Goal: Task Accomplishment & Management: Use online tool/utility

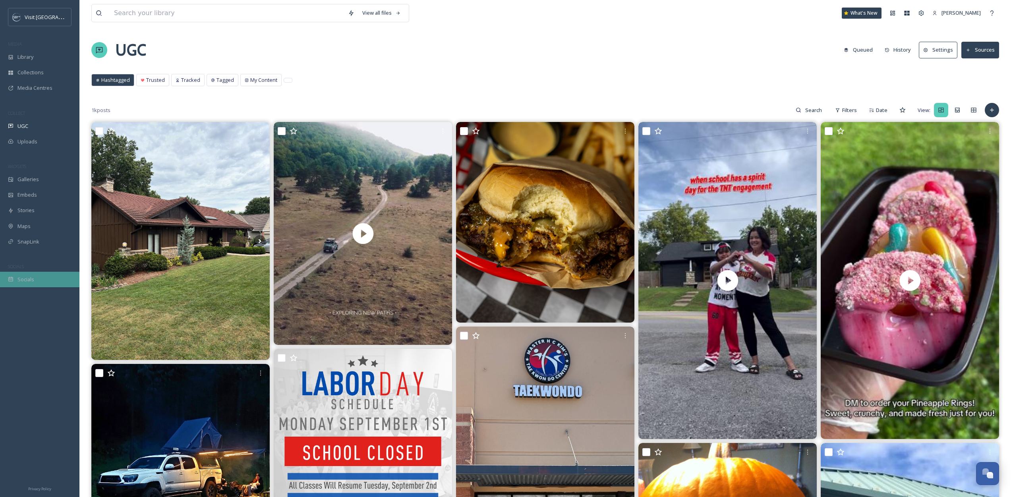
click at [33, 283] on div "Socials" at bounding box center [39, 279] width 79 height 15
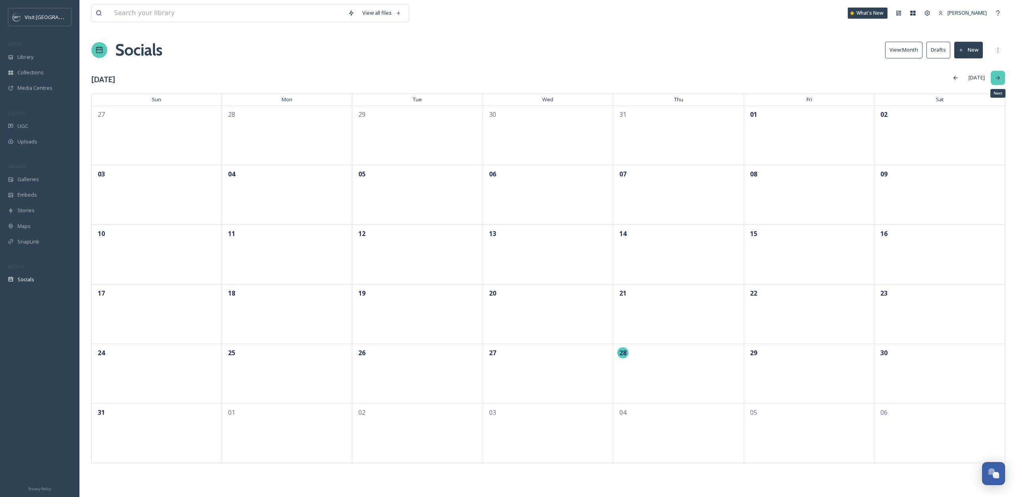
click at [993, 80] on div "Next" at bounding box center [998, 78] width 14 height 14
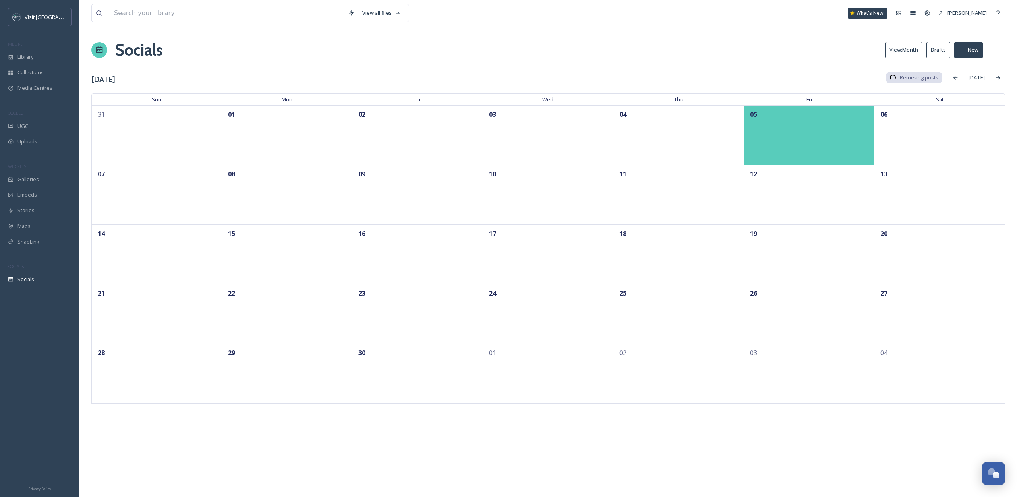
click at [782, 136] on div "05" at bounding box center [809, 135] width 131 height 60
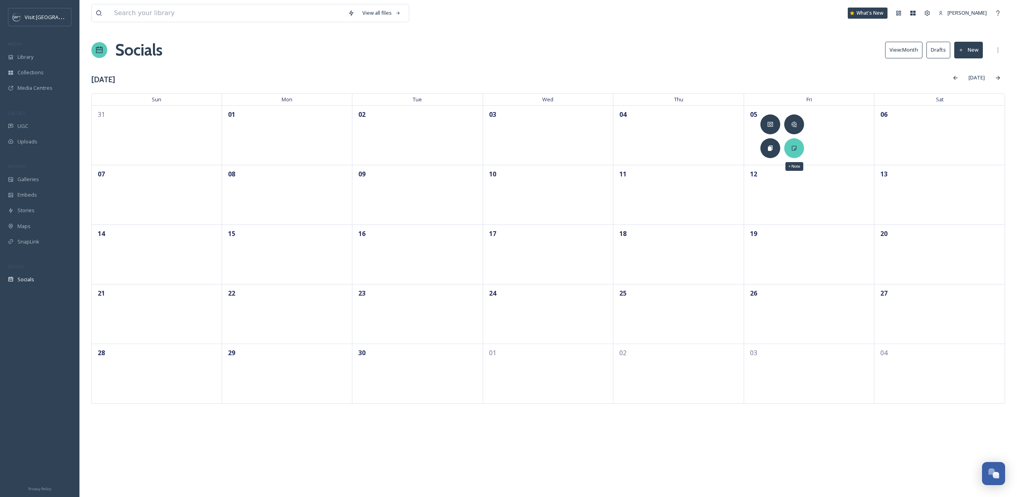
click at [787, 148] on div "+ Note" at bounding box center [794, 148] width 20 height 20
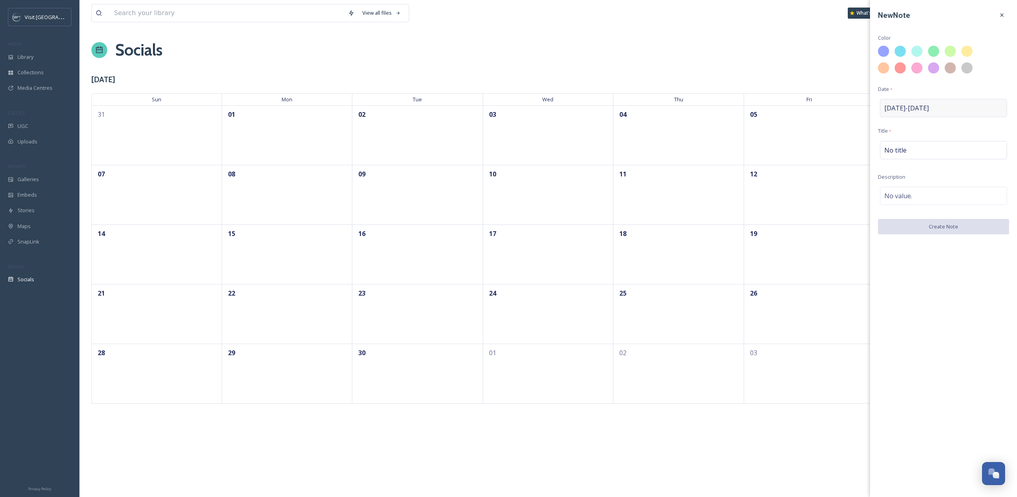
click at [921, 105] on span "[DATE] - [DATE]" at bounding box center [906, 108] width 44 height 10
select select "8"
select select "2025"
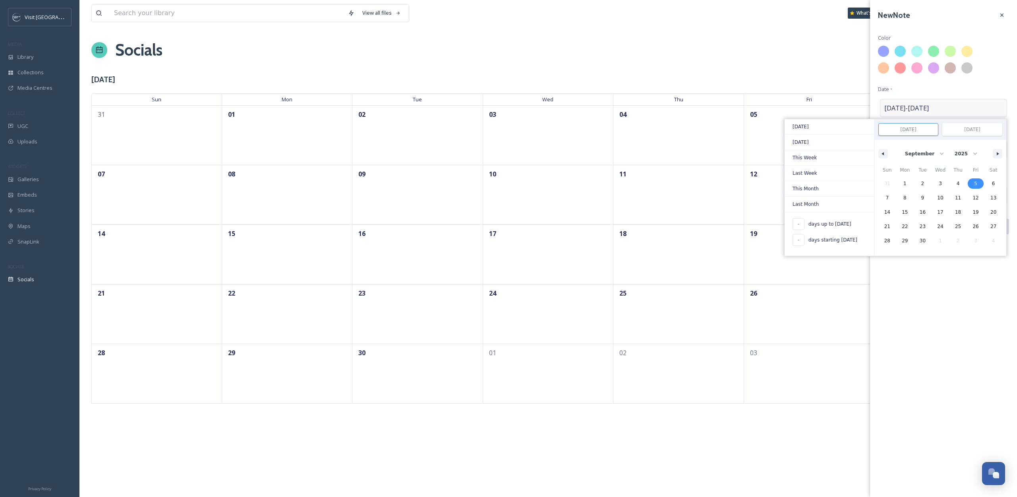
click at [921, 108] on span "[DATE] - [DATE]" at bounding box center [906, 108] width 44 height 10
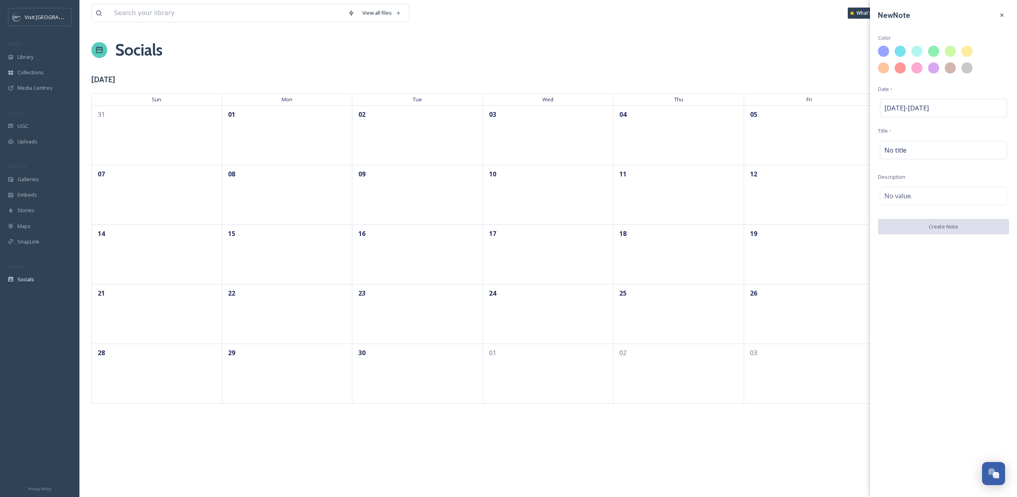
click at [919, 83] on div "New Note Color Date * [DATE] - [DATE] Title * No title Description No value. Cr…" at bounding box center [943, 121] width 147 height 242
click at [898, 69] on div at bounding box center [900, 68] width 14 height 14
click at [915, 69] on div at bounding box center [917, 68] width 14 height 14
click at [936, 148] on div "No title" at bounding box center [943, 150] width 127 height 18
type input "R"
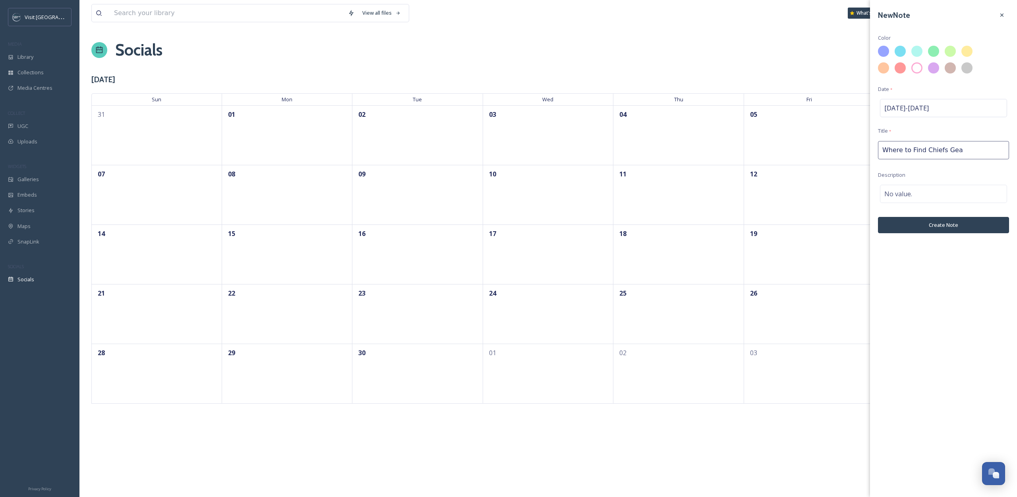
type input "Where to Find Chiefs Gear"
click at [916, 200] on div "No value." at bounding box center [943, 196] width 127 height 18
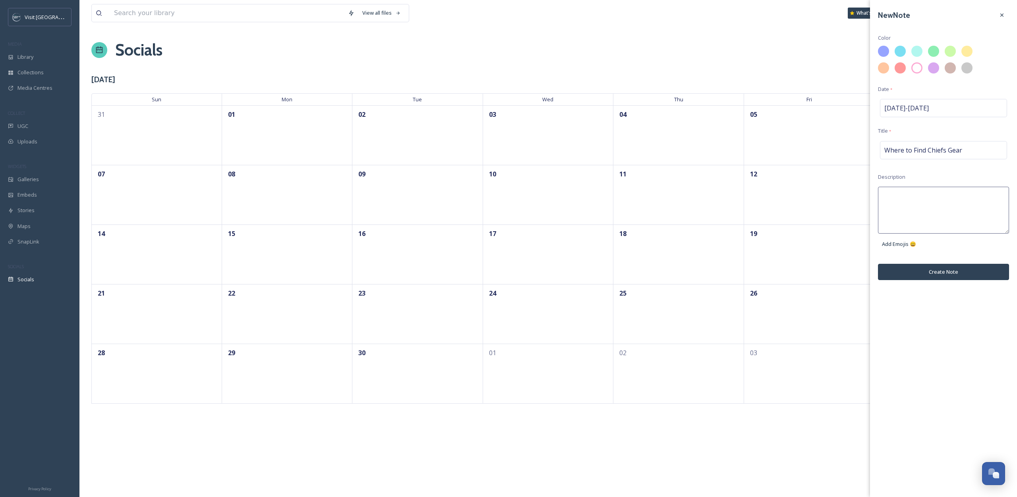
click at [916, 200] on textarea at bounding box center [943, 210] width 131 height 47
type textarea "Reel"
click at [979, 149] on div "Where to Find Chiefs Gear" at bounding box center [943, 150] width 127 height 18
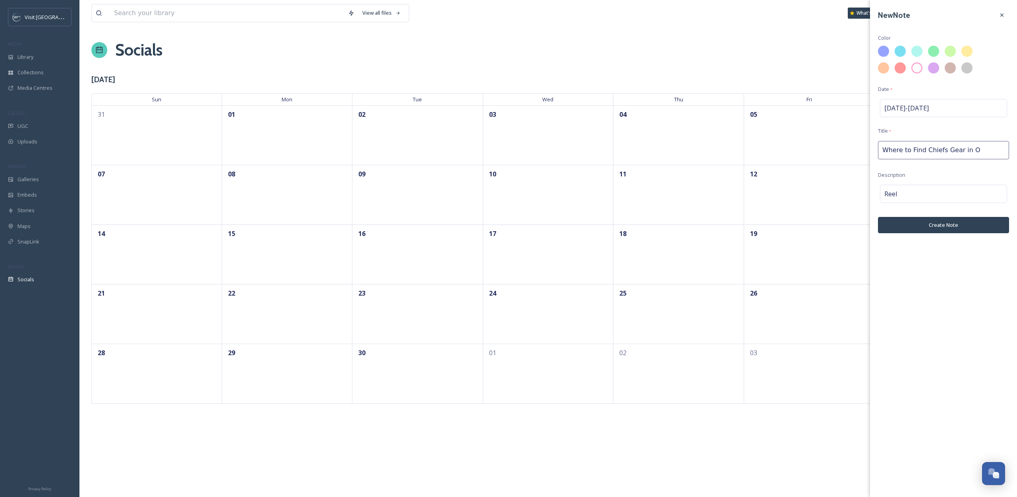
type input "Where to Find Chiefs Gear in OP"
click at [960, 226] on button "Create Note" at bounding box center [943, 227] width 131 height 16
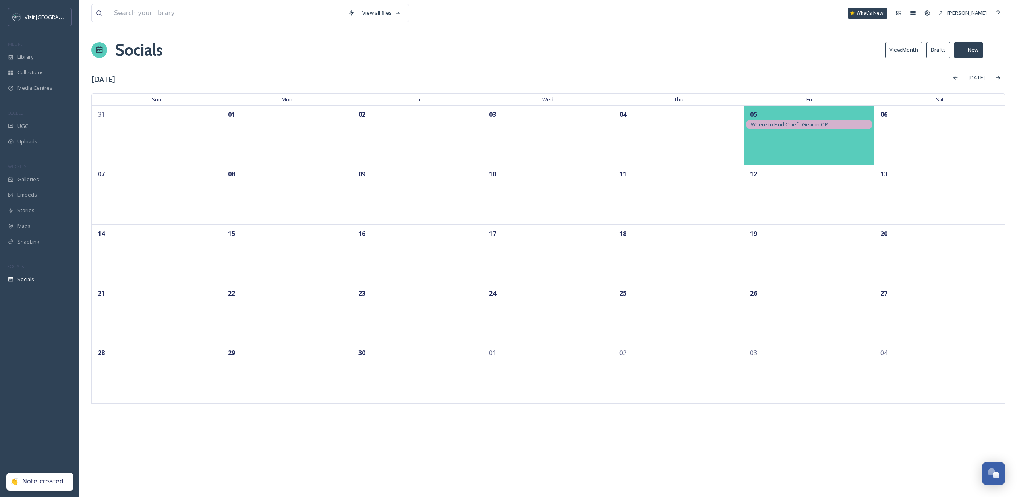
click at [810, 143] on div "05" at bounding box center [809, 135] width 131 height 60
click at [805, 148] on div "05" at bounding box center [809, 135] width 131 height 60
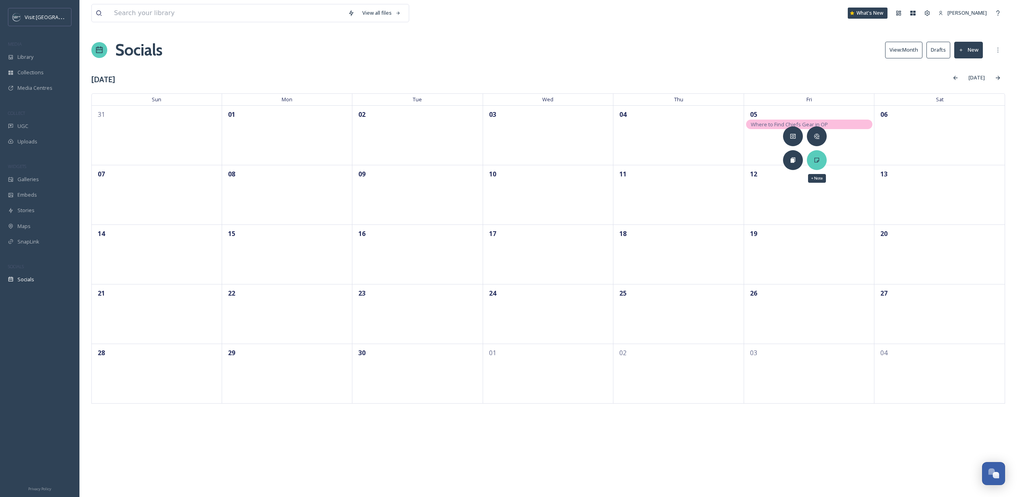
click at [815, 155] on div "+ Note" at bounding box center [817, 160] width 20 height 20
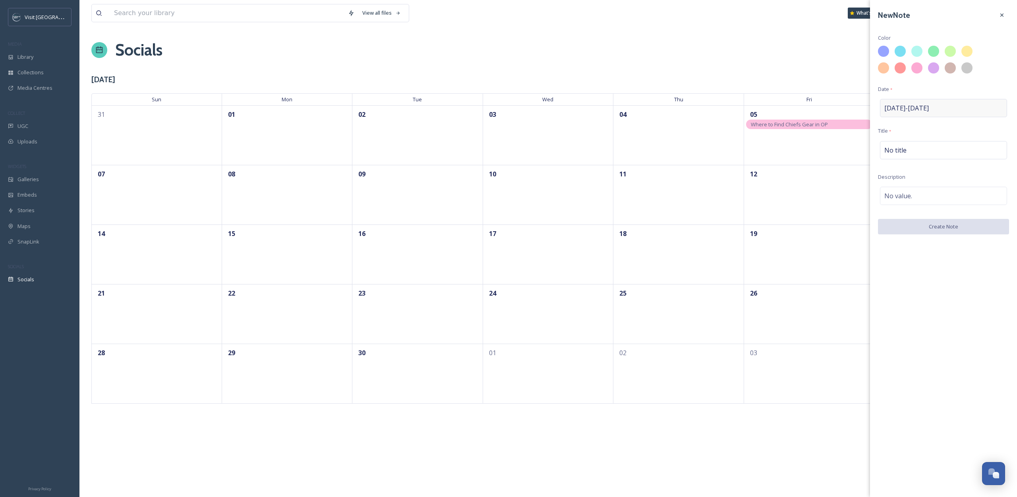
click at [915, 101] on div "[DATE] - [DATE]" at bounding box center [943, 108] width 127 height 18
select select "8"
select select "2025"
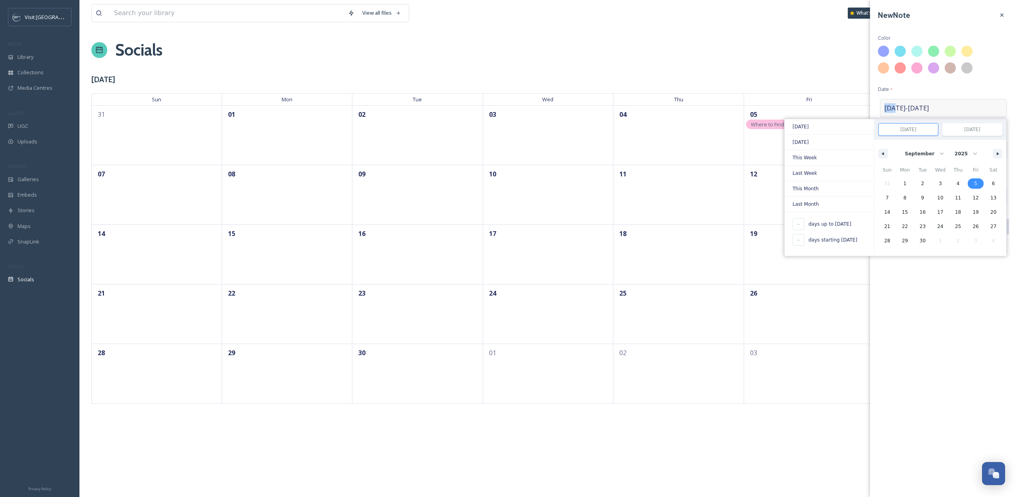
click at [915, 101] on div "[DATE] - [DATE] [DATE] [DATE] This Week Last Week This Month Last Month - days …" at bounding box center [943, 108] width 127 height 18
click at [923, 88] on div "New Note Color Date * [DATE] - [DATE] [DATE] [DATE] This Week Last Week This Mo…" at bounding box center [943, 121] width 147 height 242
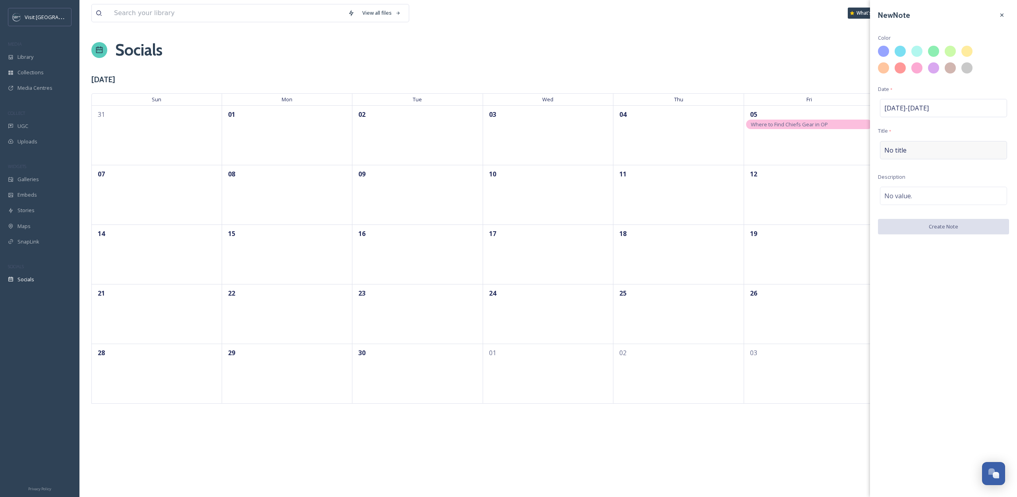
click at [916, 153] on div "No title" at bounding box center [943, 150] width 127 height 18
type input "Where to Find Chiefs Gear in OP"
click at [971, 71] on div at bounding box center [967, 68] width 14 height 14
click at [936, 198] on div "No value." at bounding box center [943, 196] width 127 height 18
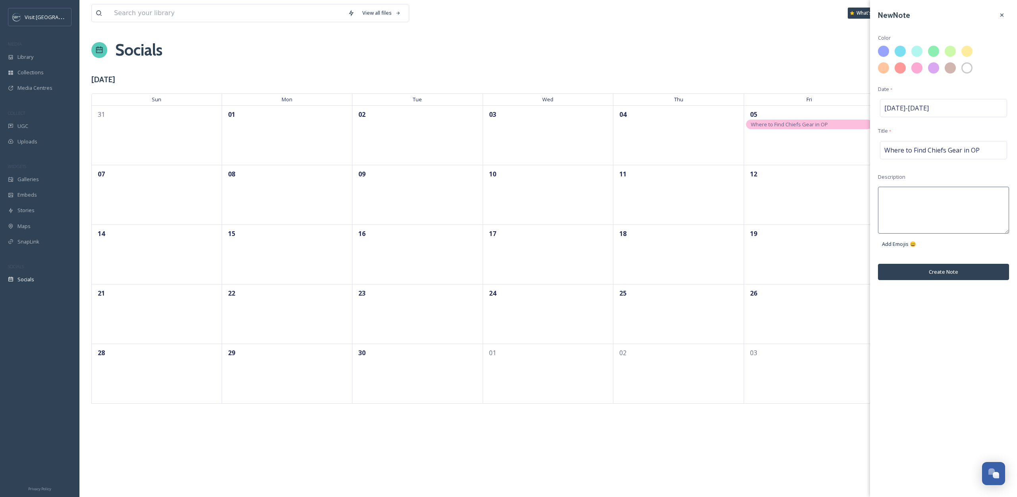
click at [936, 198] on textarea at bounding box center [943, 210] width 131 height 47
click at [940, 204] on textarea at bounding box center [943, 210] width 131 height 47
type textarea "TikTok"
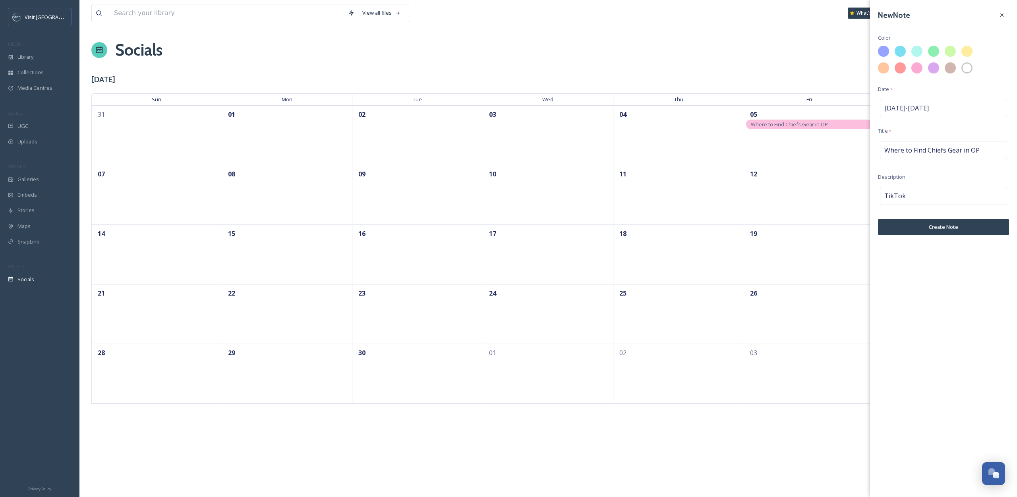
drag, startPoint x: 923, startPoint y: 266, endPoint x: 925, endPoint y: 259, distance: 7.8
click at [925, 259] on div "New Note Color Date * [DATE] - [DATE] Title * Where to Find Chiefs Gear in OP D…" at bounding box center [943, 248] width 147 height 497
click at [931, 224] on button "Create Note" at bounding box center [943, 227] width 131 height 16
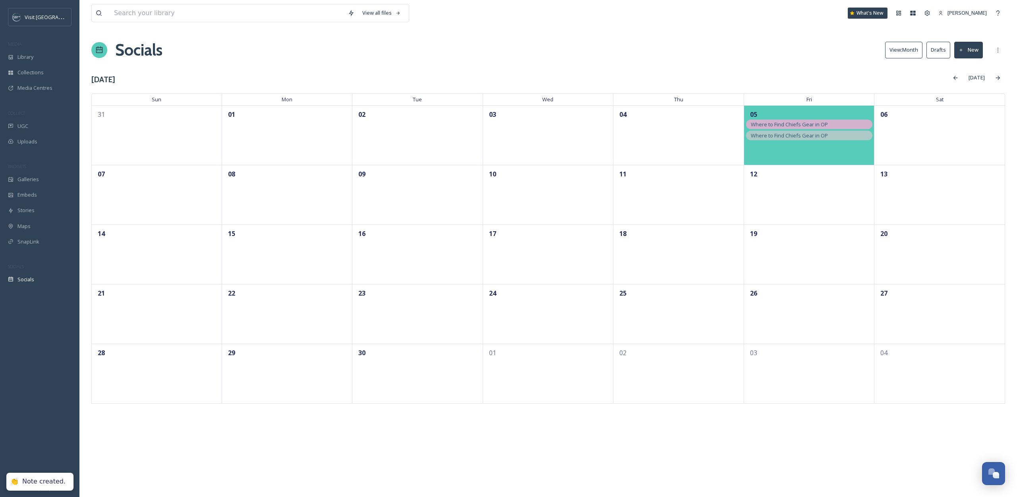
click at [854, 152] on div "05" at bounding box center [809, 135] width 131 height 60
click at [820, 154] on div "05" at bounding box center [809, 135] width 131 height 60
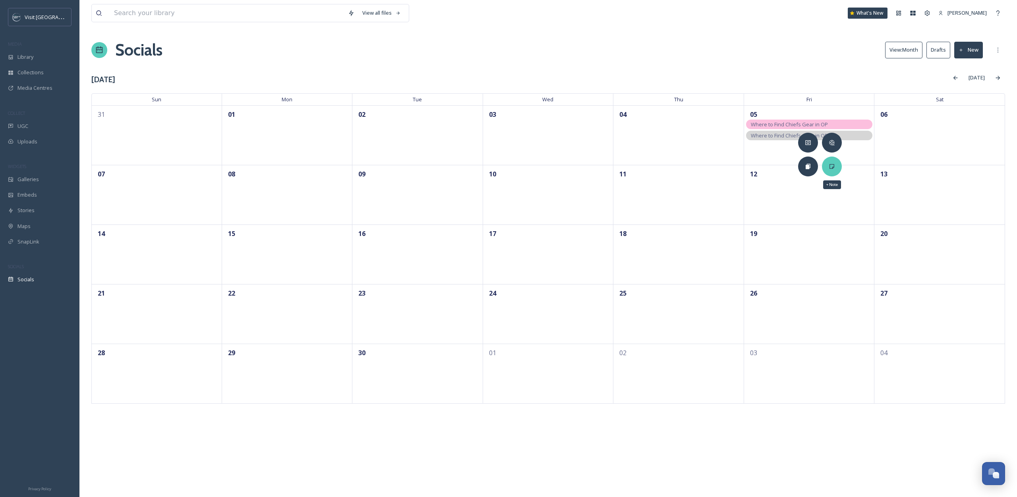
click at [827, 160] on div "+ Note" at bounding box center [832, 166] width 20 height 20
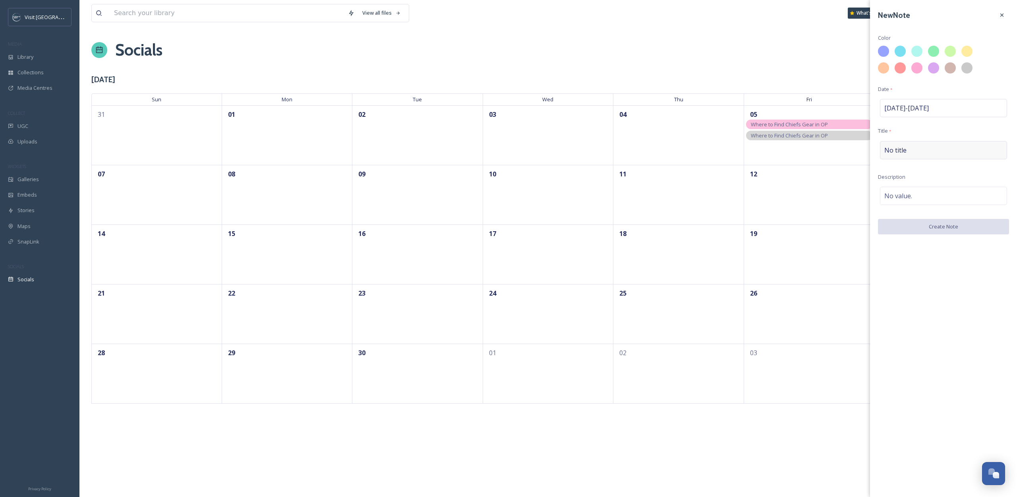
click at [913, 145] on div "No title" at bounding box center [943, 150] width 127 height 18
type input "Where to Find Chiefs Gear in OP"
click at [894, 51] on div at bounding box center [900, 51] width 14 height 14
click at [940, 203] on div "No value." at bounding box center [943, 196] width 127 height 18
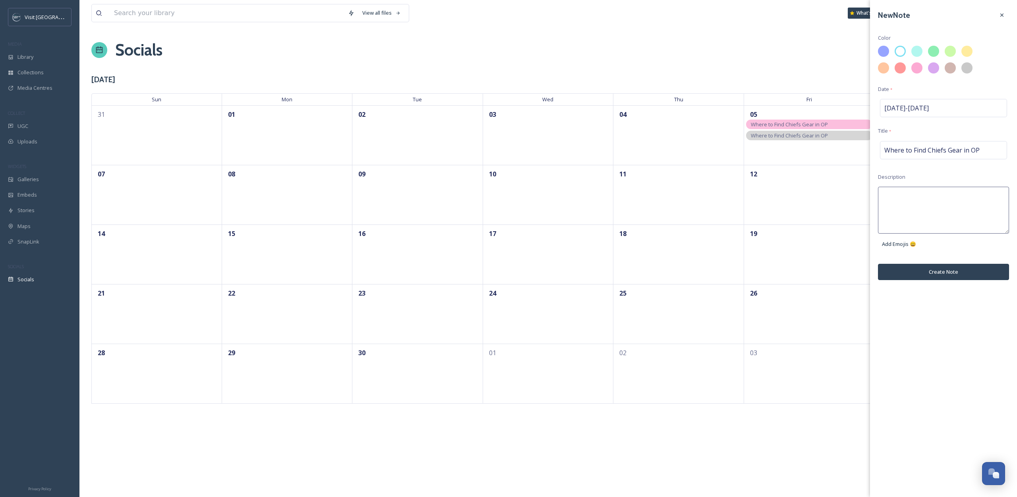
click at [934, 197] on textarea at bounding box center [943, 210] width 131 height 47
type textarea "Reel"
click at [921, 275] on div "New Note Color Date * [DATE] - [DATE] Title * Where to Find Chiefs Gear in OP D…" at bounding box center [943, 248] width 147 height 497
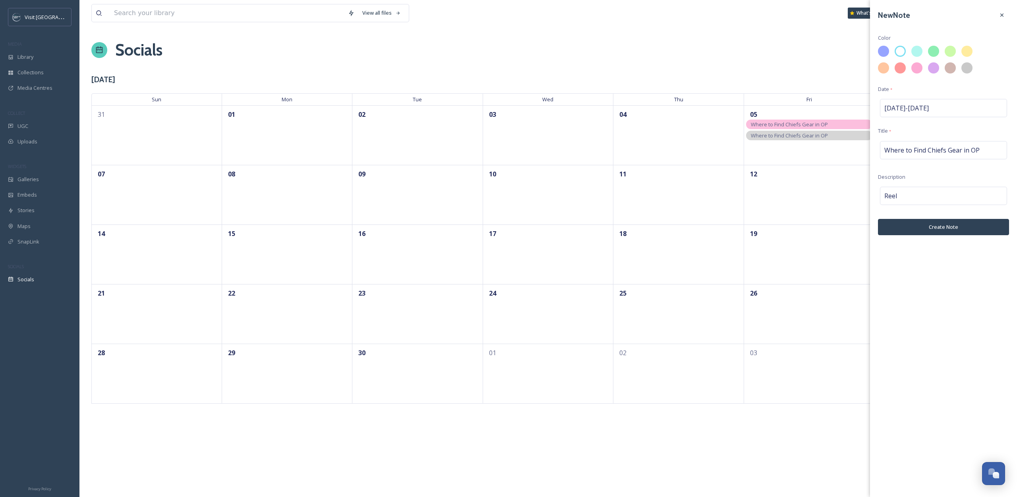
click at [918, 237] on div "New Note Color Date * [DATE] - [DATE] Title * Where to Find Chiefs Gear in OP D…" at bounding box center [943, 121] width 147 height 243
click at [914, 227] on button "Create Note" at bounding box center [943, 227] width 131 height 16
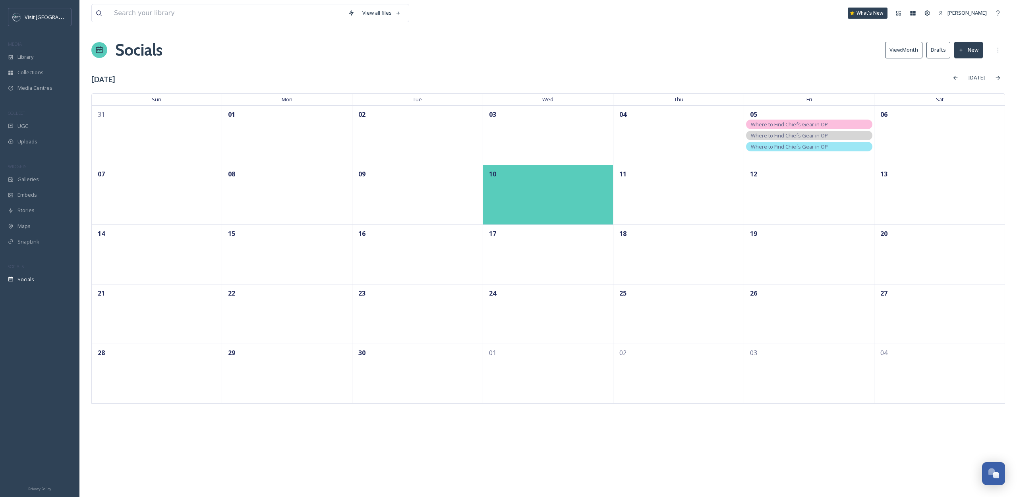
click at [539, 197] on div "10" at bounding box center [548, 195] width 131 height 60
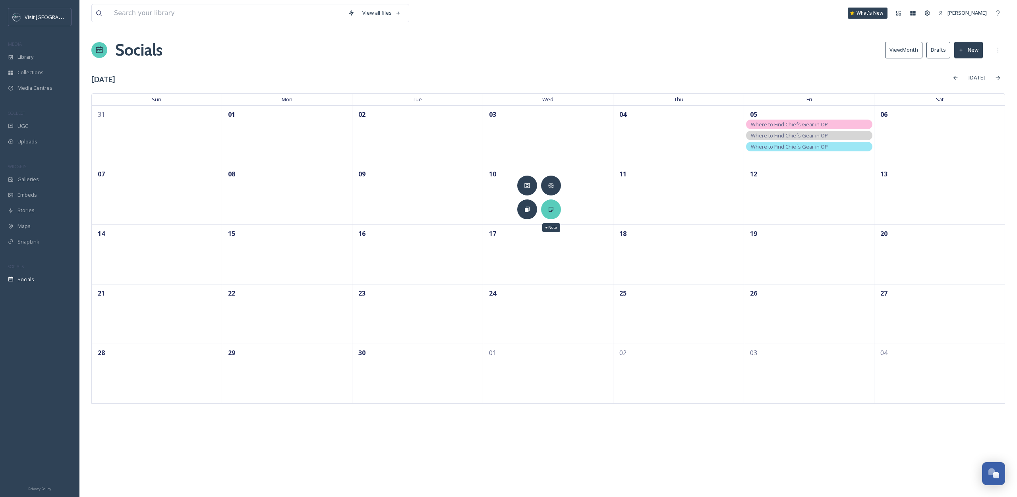
click at [546, 214] on div "+ Note" at bounding box center [551, 209] width 20 height 20
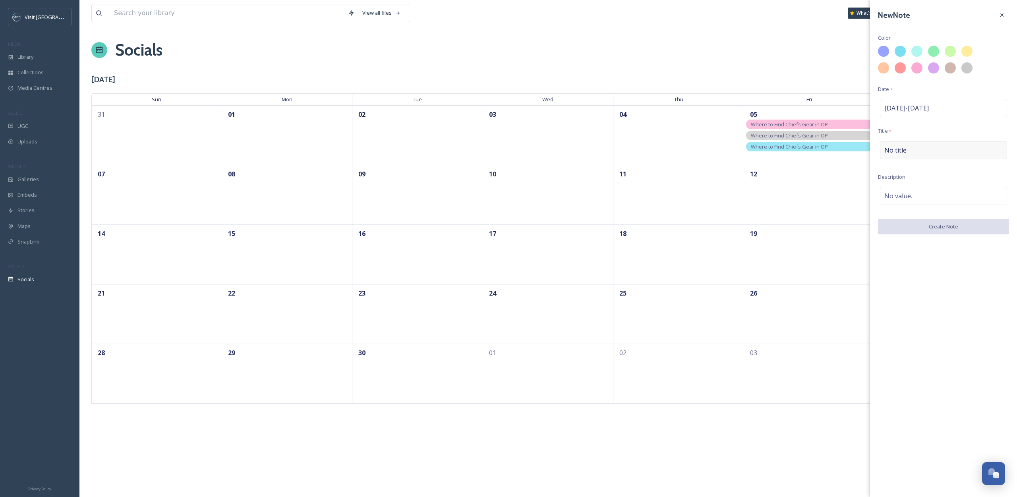
click at [913, 142] on div "No title" at bounding box center [943, 150] width 127 height 18
type input "Fall Festival"
click at [947, 201] on div "No value." at bounding box center [943, 196] width 127 height 18
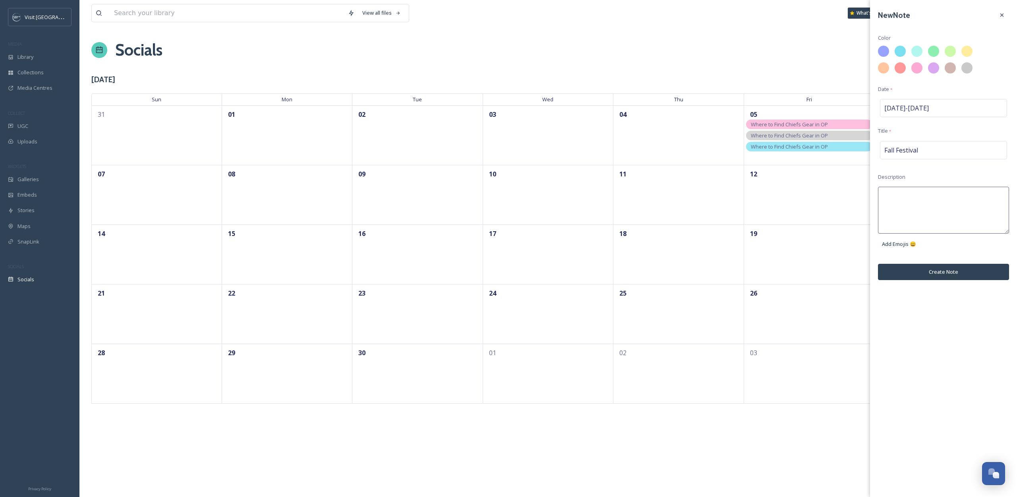
click at [940, 203] on textarea at bounding box center [943, 210] width 131 height 47
type textarea "Carousel"
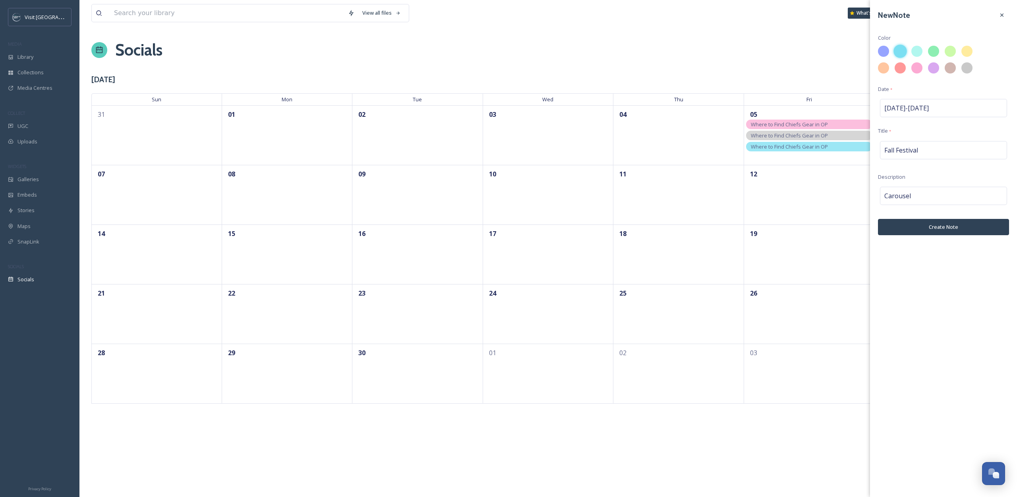
click at [898, 53] on div at bounding box center [900, 51] width 14 height 14
click at [960, 225] on button "Create Note" at bounding box center [943, 227] width 131 height 16
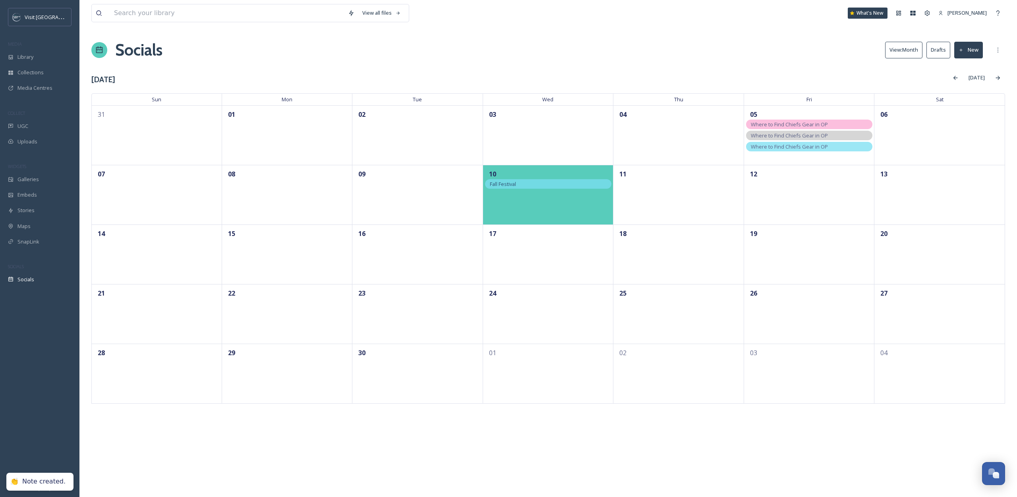
click at [577, 203] on div "10" at bounding box center [548, 195] width 131 height 60
click at [587, 210] on div "10" at bounding box center [548, 195] width 131 height 60
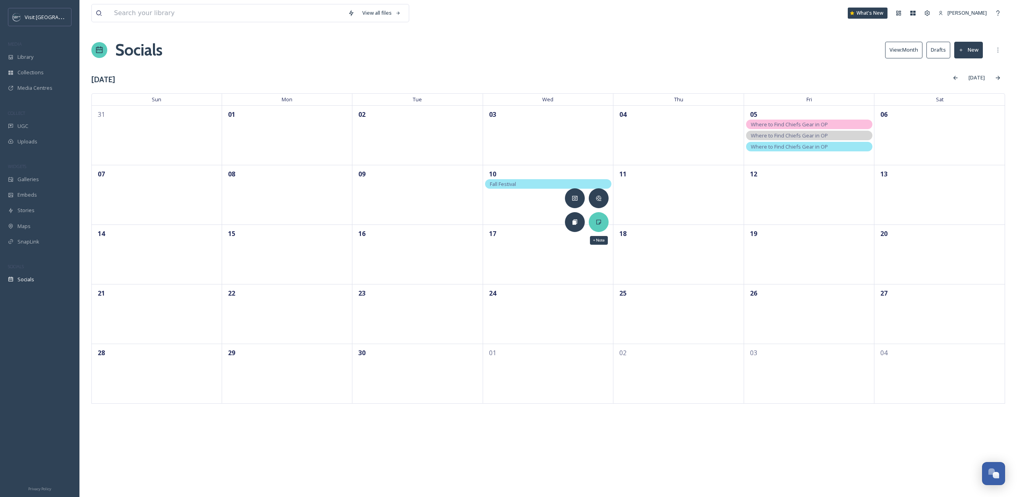
click at [595, 228] on div "+ Note" at bounding box center [599, 222] width 20 height 20
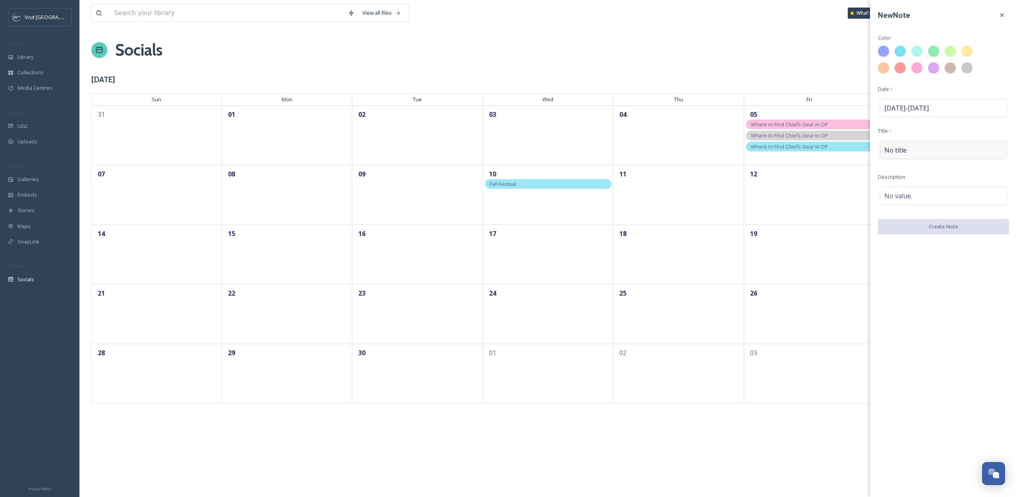
click at [910, 153] on div "No title" at bounding box center [943, 150] width 127 height 18
type input "Fall Festival"
click at [898, 195] on span "No value." at bounding box center [898, 196] width 28 height 10
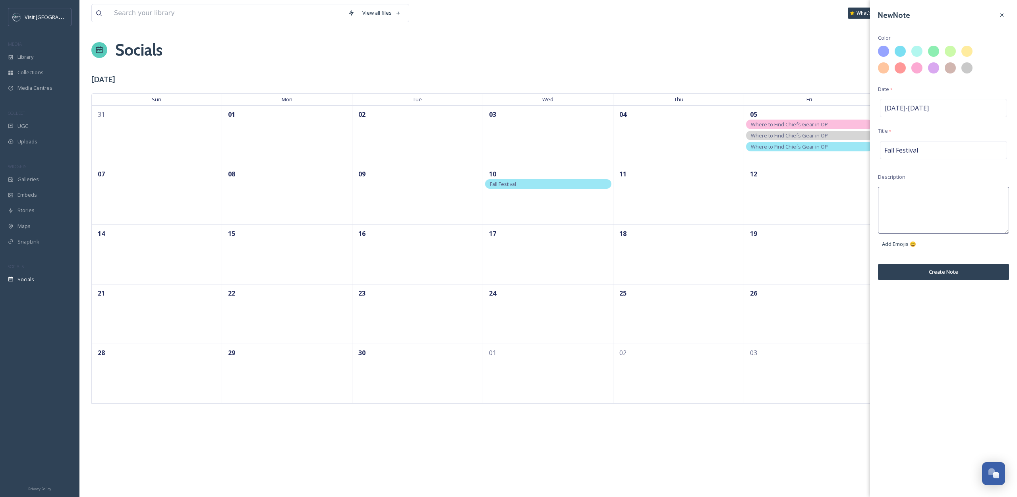
click at [898, 195] on textarea at bounding box center [943, 210] width 131 height 47
type textarea "Carousel"
click at [916, 70] on div at bounding box center [917, 68] width 14 height 14
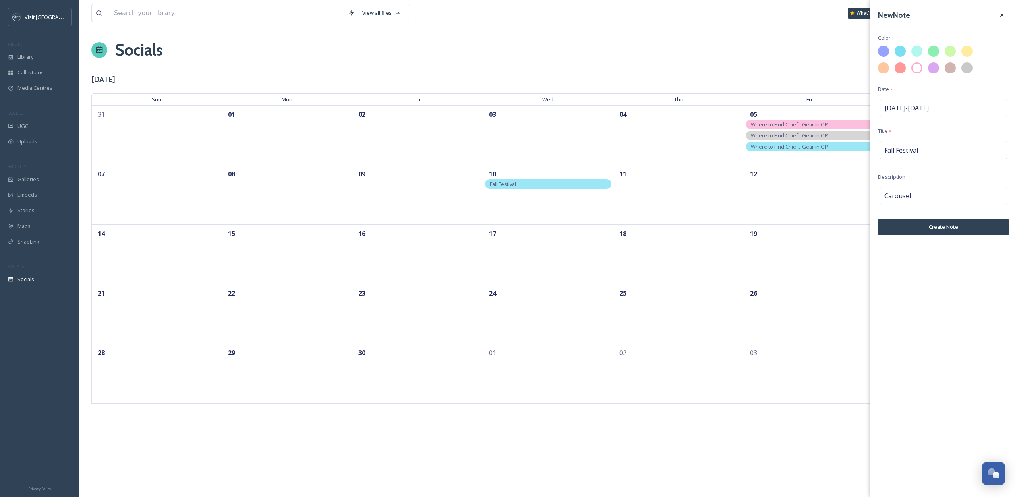
click at [948, 230] on button "Create Note" at bounding box center [943, 227] width 131 height 16
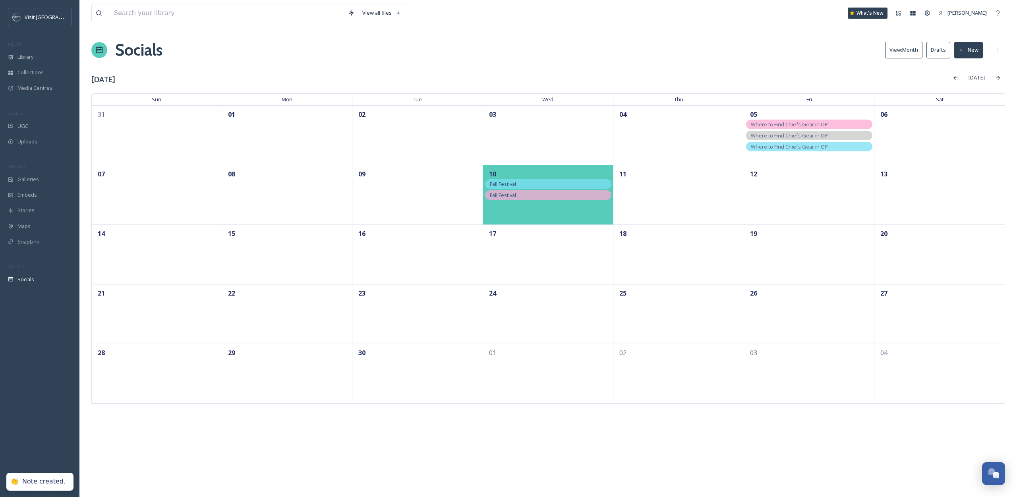
click at [572, 213] on div "10" at bounding box center [548, 195] width 131 height 60
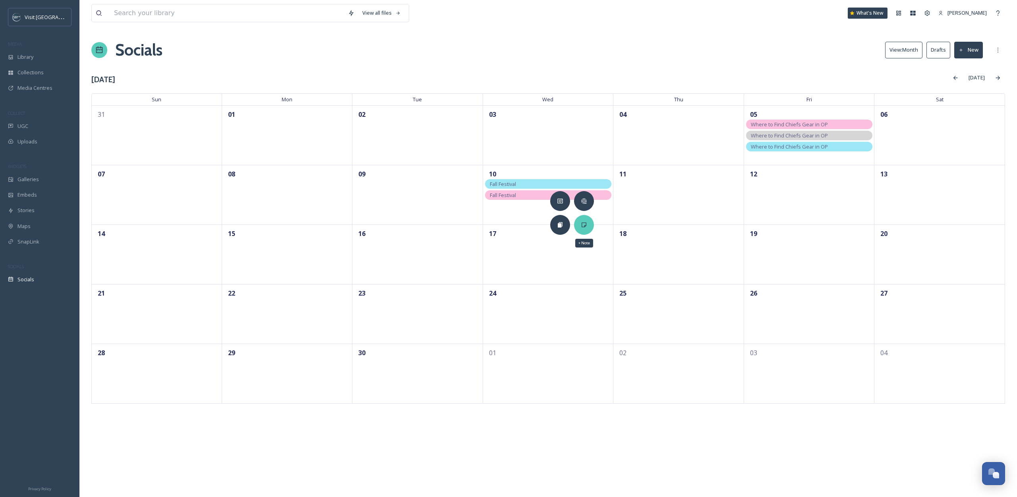
click at [585, 228] on div "+ Note" at bounding box center [584, 225] width 20 height 20
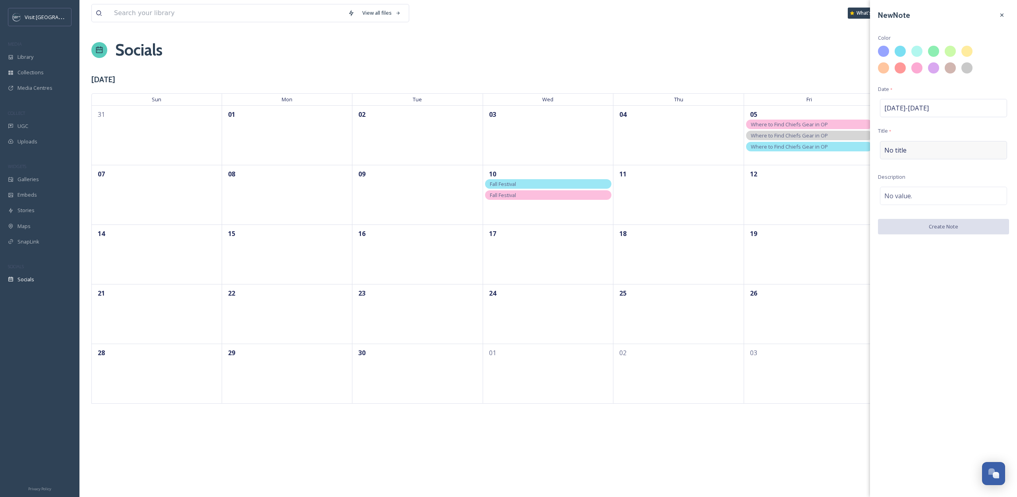
click at [922, 148] on div "No title" at bounding box center [943, 150] width 127 height 18
type input "Fall Festival"
click at [904, 195] on span "No value." at bounding box center [898, 196] width 28 height 10
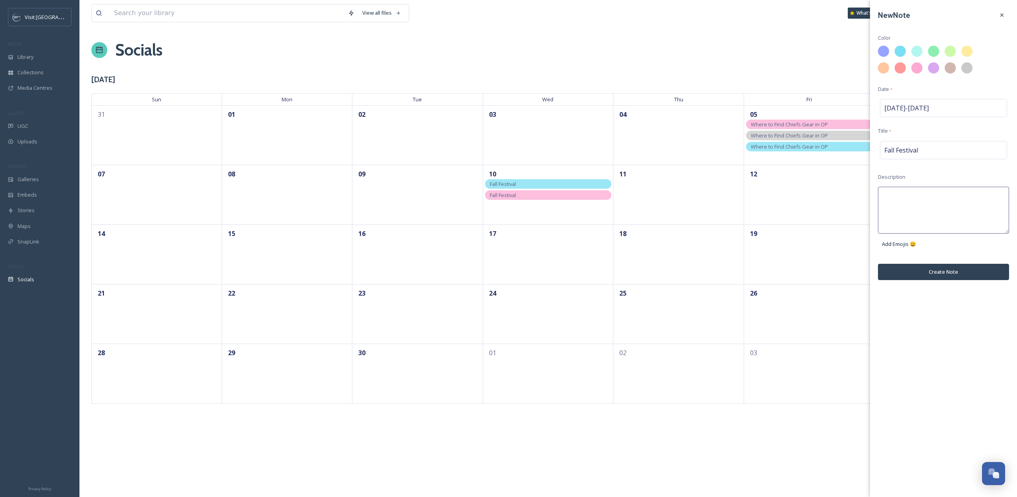
click at [908, 201] on textarea at bounding box center [943, 210] width 131 height 47
type textarea "TikTok"
click at [965, 68] on div at bounding box center [967, 68] width 14 height 14
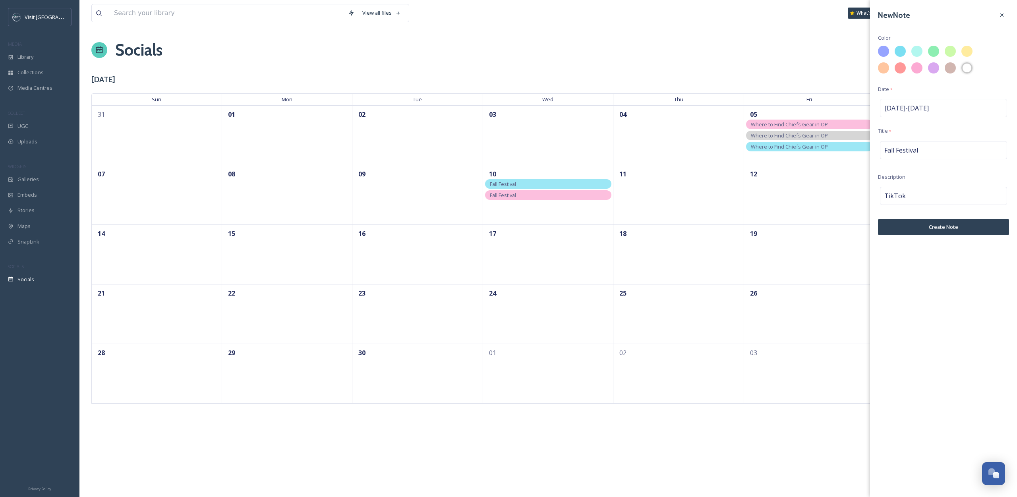
click at [955, 224] on button "Create Note" at bounding box center [943, 227] width 131 height 16
